Goal: Task Accomplishment & Management: Complete application form

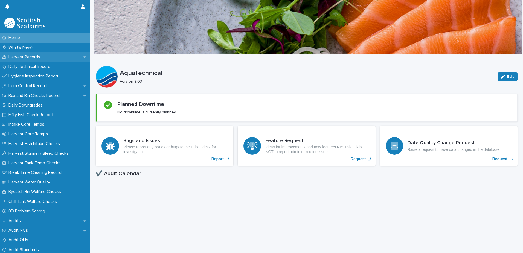
click at [37, 58] on p "Harvest Records" at bounding box center [25, 56] width 38 height 5
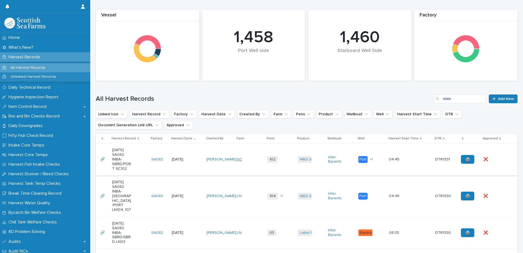
scroll to position [109, 0]
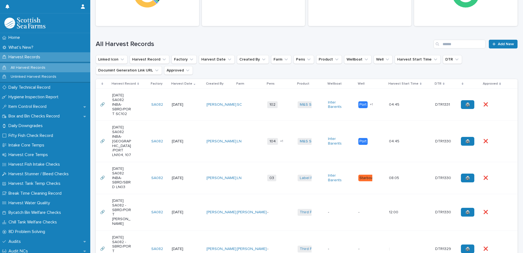
click at [205, 117] on td "[PERSON_NAME]" at bounding box center [219, 105] width 30 height 32
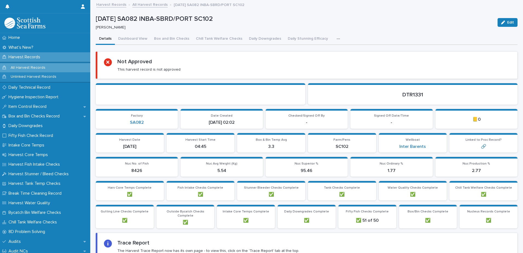
click at [335, 40] on button "button" at bounding box center [340, 38] width 12 height 11
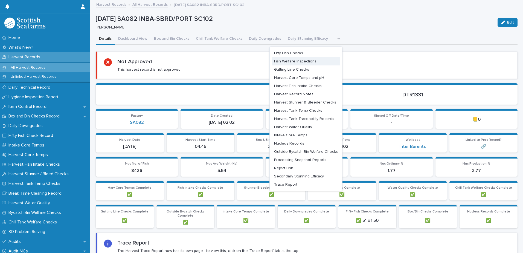
click at [281, 71] on span "Gutting Line Checks" at bounding box center [291, 70] width 35 height 4
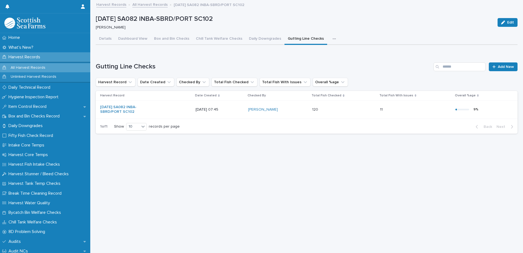
click at [234, 112] on div "[DATE] 07:45" at bounding box center [220, 109] width 48 height 9
click at [498, 65] on span "Add New" at bounding box center [506, 67] width 16 height 4
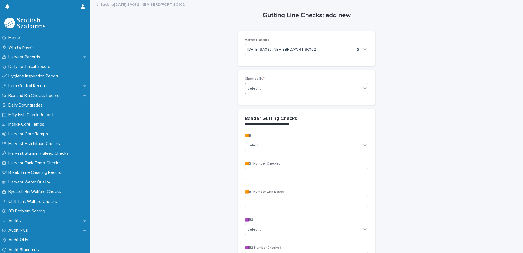
drag, startPoint x: 306, startPoint y: 79, endPoint x: 318, endPoint y: 90, distance: 16.7
click at [306, 79] on p "Checked By *" at bounding box center [307, 79] width 124 height 4
click at [323, 94] on div "Checked By * Select..." at bounding box center [307, 87] width 124 height 21
click at [320, 88] on div "Select..." at bounding box center [303, 88] width 116 height 9
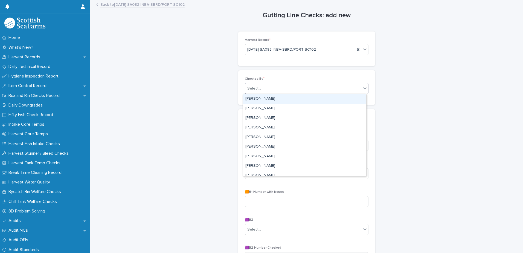
click at [320, 88] on div "Select..." at bounding box center [303, 88] width 116 height 9
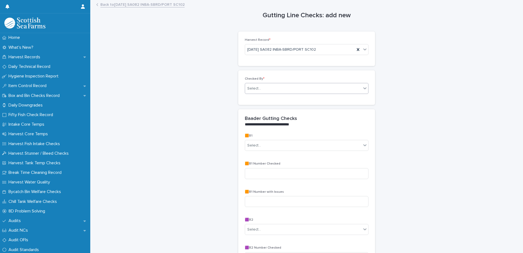
click at [318, 86] on div "Select..." at bounding box center [303, 88] width 116 height 9
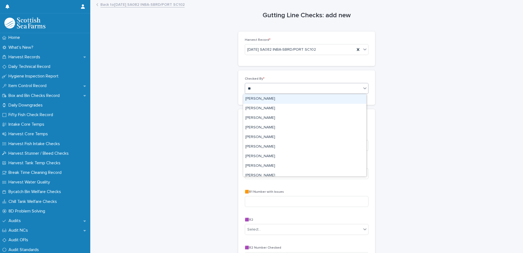
type input "***"
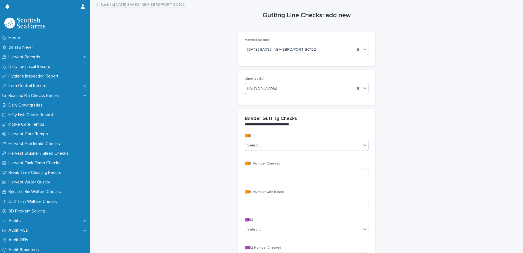
click at [336, 146] on div "Select..." at bounding box center [303, 145] width 116 height 9
click at [282, 165] on div "No" at bounding box center [304, 166] width 123 height 10
click at [281, 166] on div "🟧B1 Number Checked" at bounding box center [307, 172] width 124 height 21
click at [281, 169] on input at bounding box center [307, 173] width 124 height 11
type input "**"
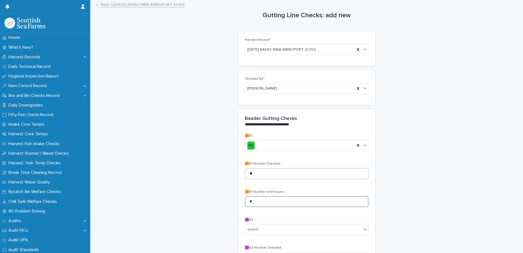
type input "*"
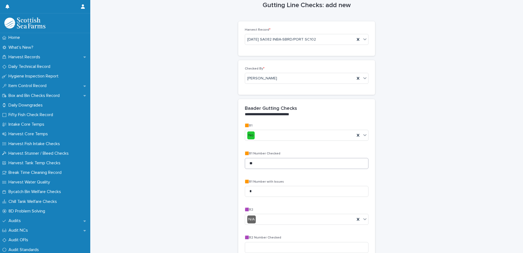
scroll to position [159, 0]
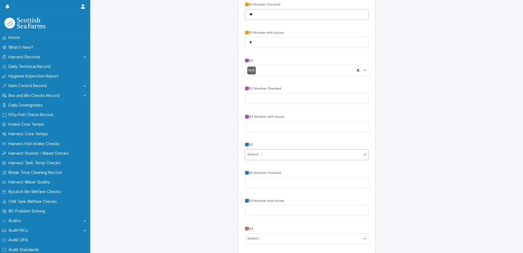
type input "**"
type input "*"
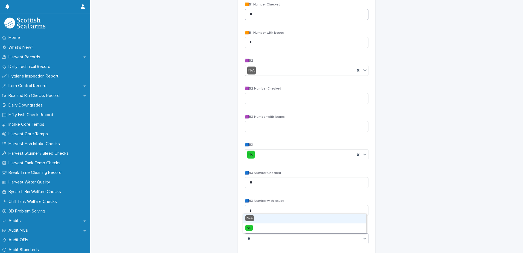
type input "**"
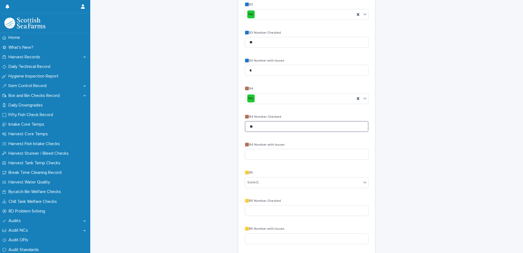
type input "**"
type input "*"
type input "**"
type input "*"
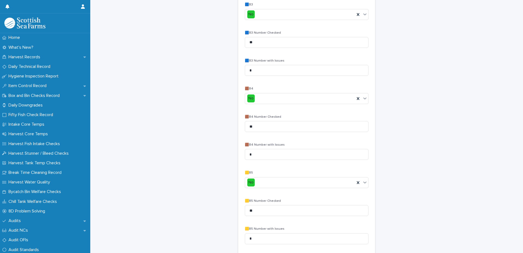
scroll to position [439, 0]
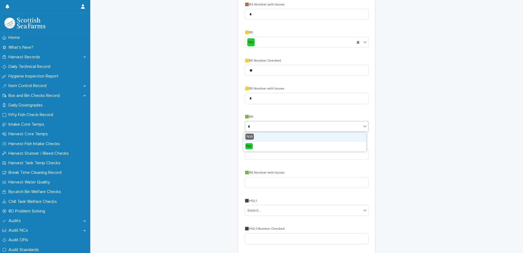
type input "**"
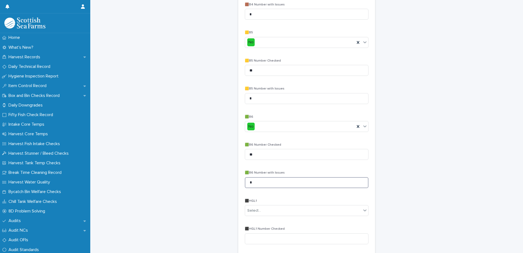
type input "*"
type input "**"
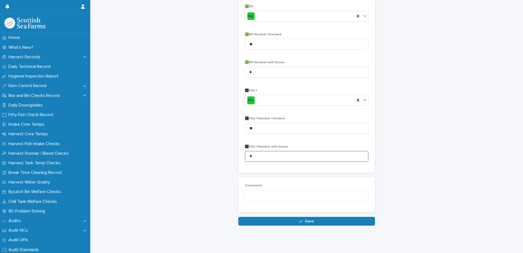
type input "*"
click at [238, 217] on button "Save" at bounding box center [306, 221] width 137 height 9
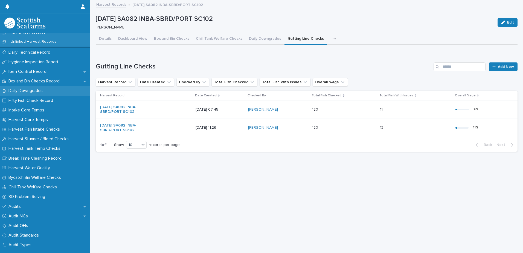
scroll to position [82, 0]
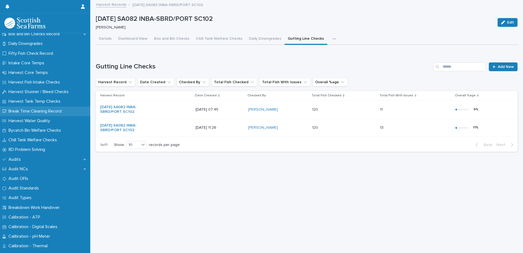
click at [45, 112] on p "Break Time Cleaning Record" at bounding box center [36, 111] width 60 height 5
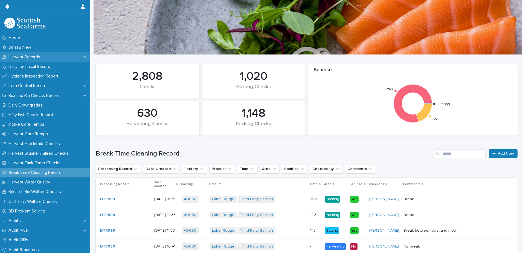
click at [37, 55] on p "Harvest Records" at bounding box center [25, 56] width 38 height 5
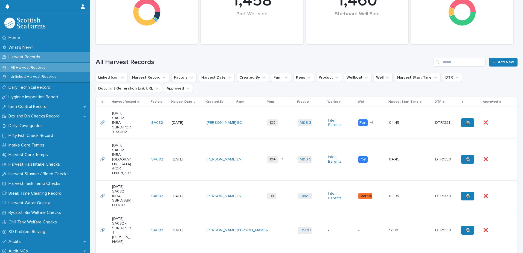
scroll to position [109, 0]
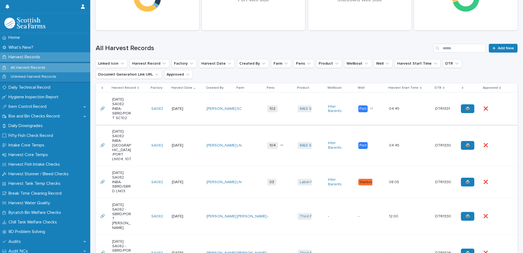
scroll to position [109, 0]
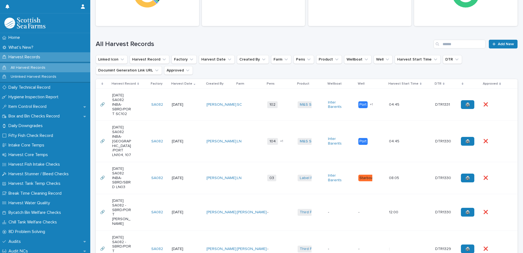
click at [252, 127] on td "LN" at bounding box center [250, 141] width 30 height 41
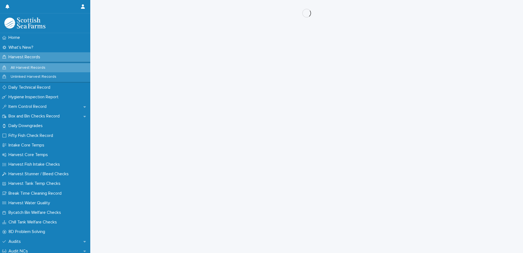
click at [251, 116] on div "Loading... Saving… Loading... Saving…" at bounding box center [307, 119] width 428 height 239
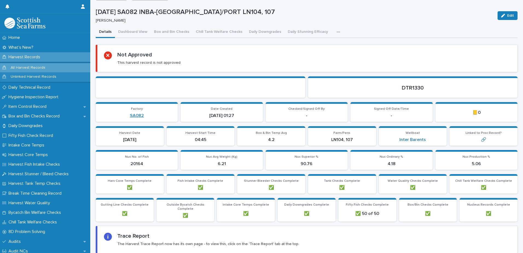
scroll to position [27, 0]
